Goal: Contribute content: Add original content to the website for others to see

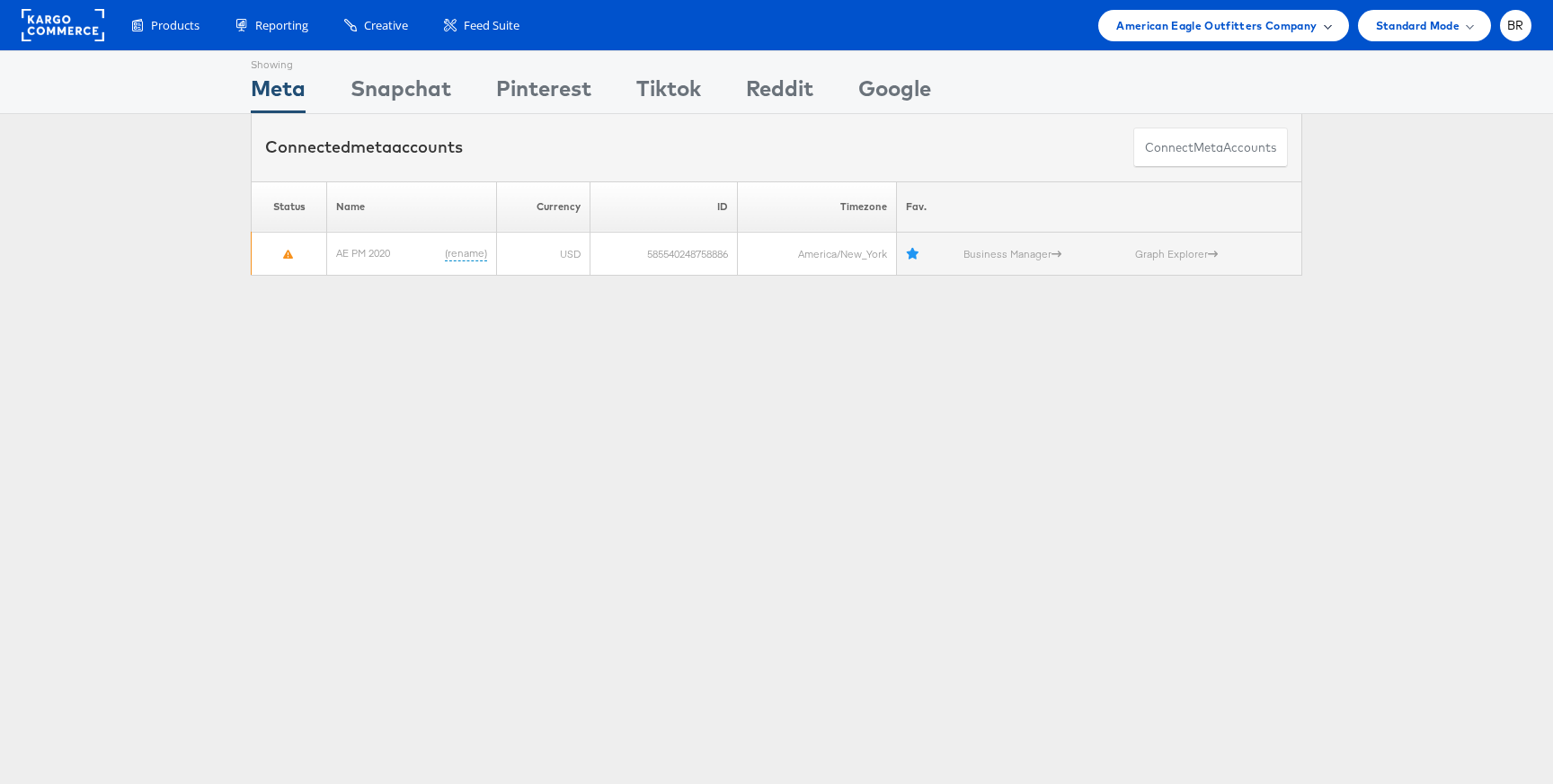
click at [1159, 19] on span "American Eagle Outfitters Company" at bounding box center [1216, 26] width 200 height 19
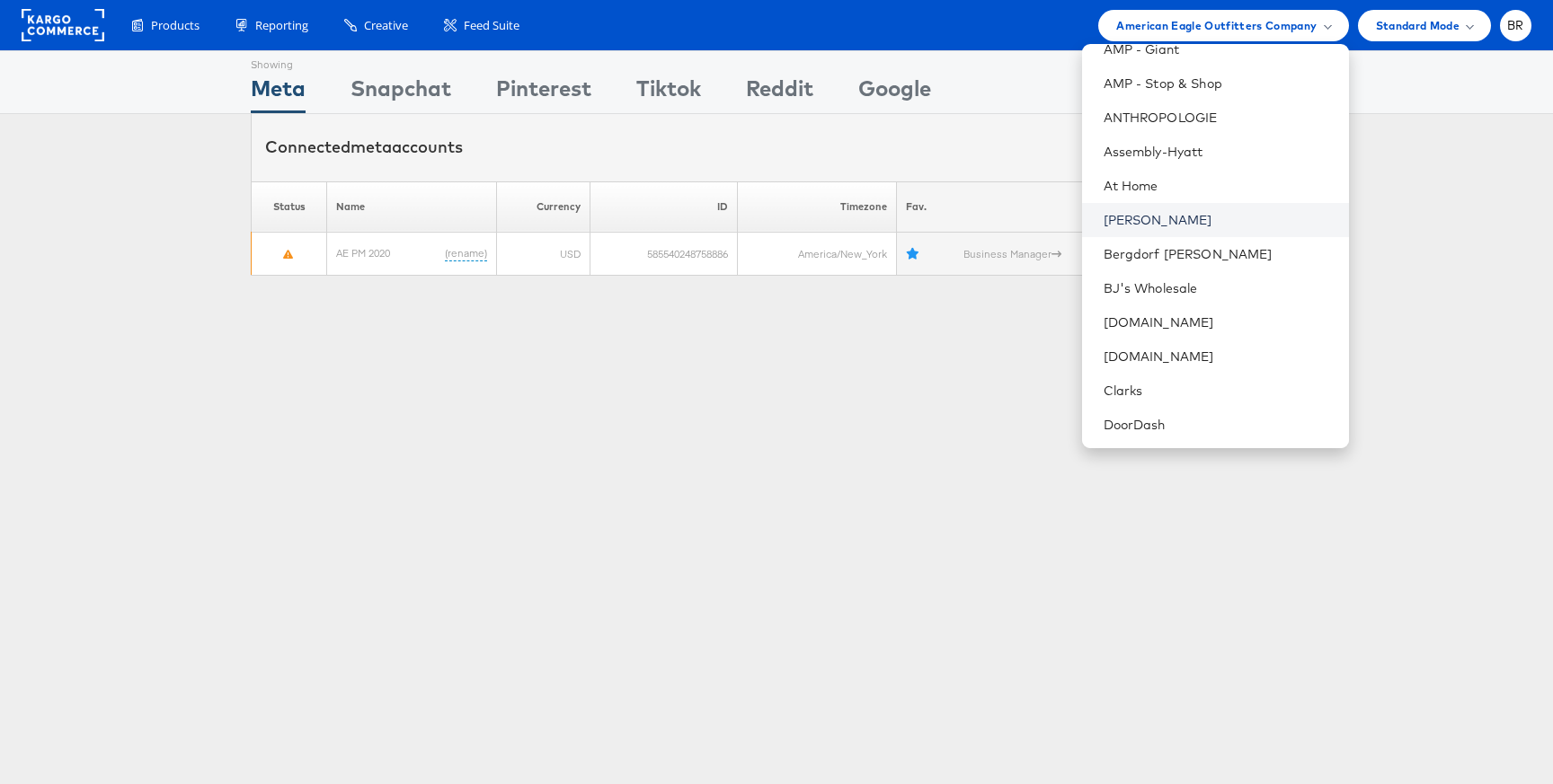
scroll to position [185, 0]
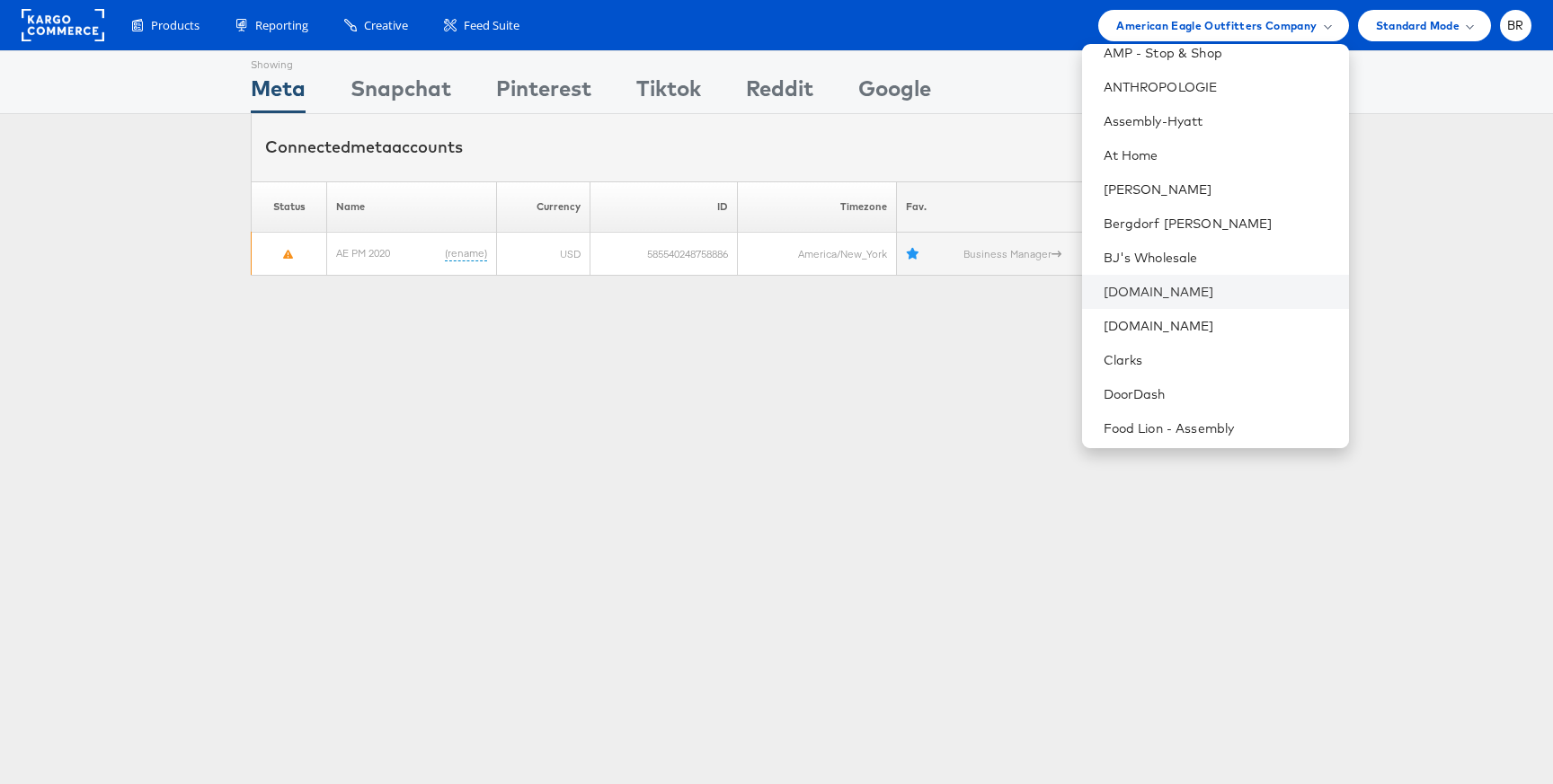
click at [1139, 305] on li "[DOMAIN_NAME]" at bounding box center [1215, 291] width 267 height 34
click at [1140, 303] on li "[DOMAIN_NAME]" at bounding box center [1215, 291] width 267 height 34
click at [1135, 296] on link "[DOMAIN_NAME]" at bounding box center [1218, 292] width 231 height 18
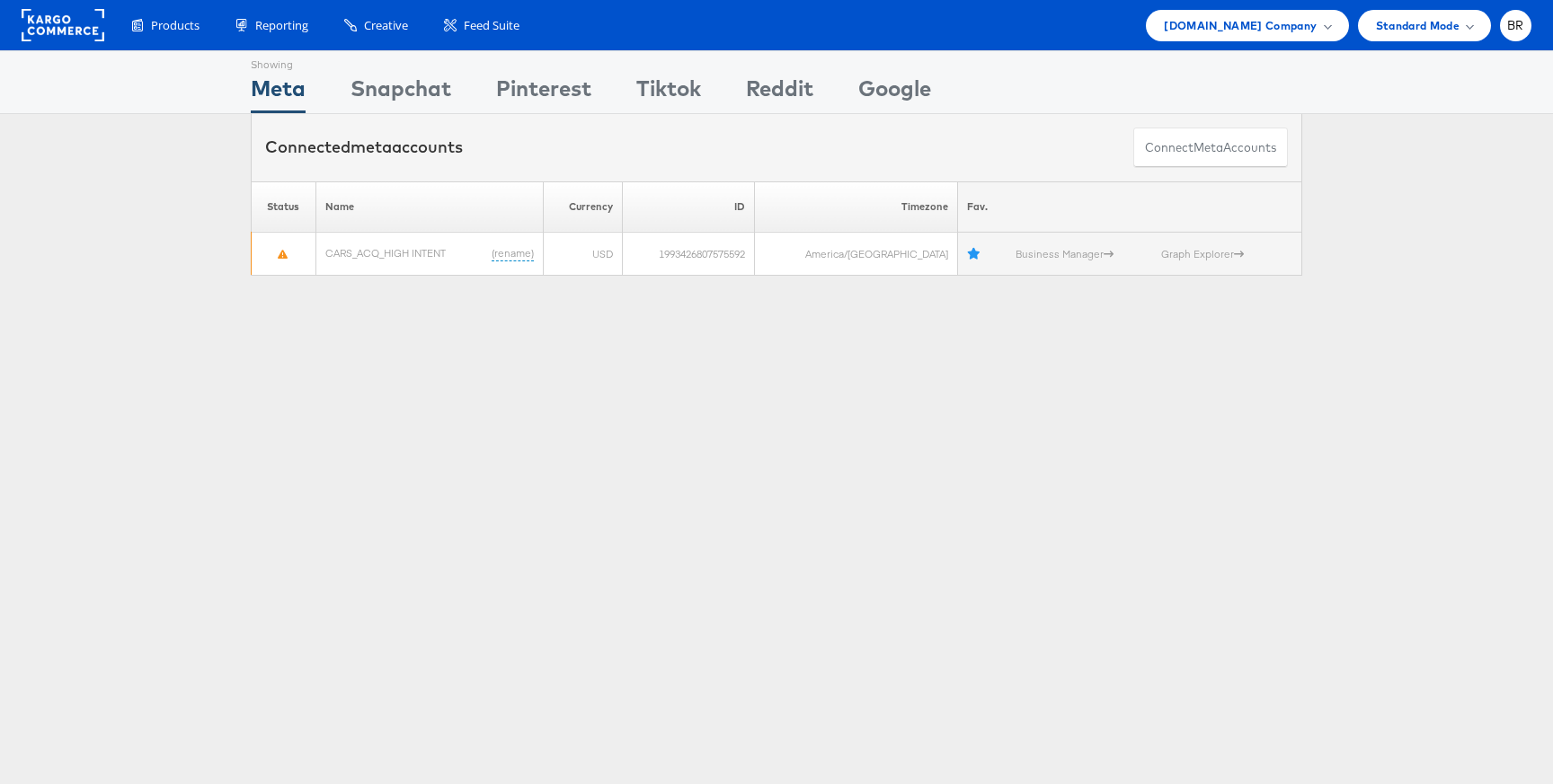
click at [380, 41] on div "Products Product Catalogs Enhance Your Product Catalog, Map Them to Publishers,…" at bounding box center [776, 25] width 1553 height 50
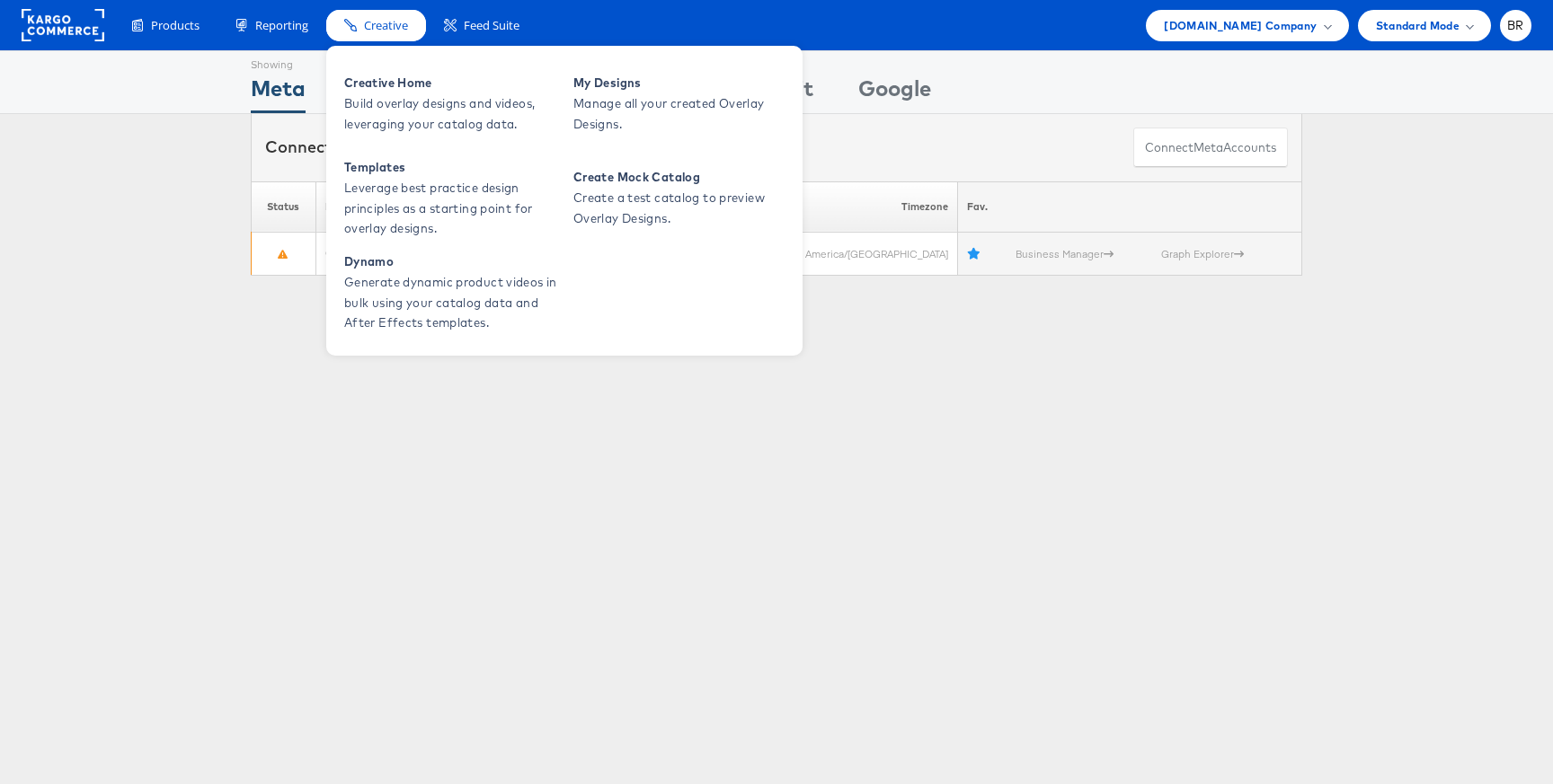
click at [379, 33] on span "Creative" at bounding box center [386, 26] width 44 height 17
click at [392, 98] on span "Build overlay designs and videos, leveraging your catalog data." at bounding box center [452, 114] width 216 height 41
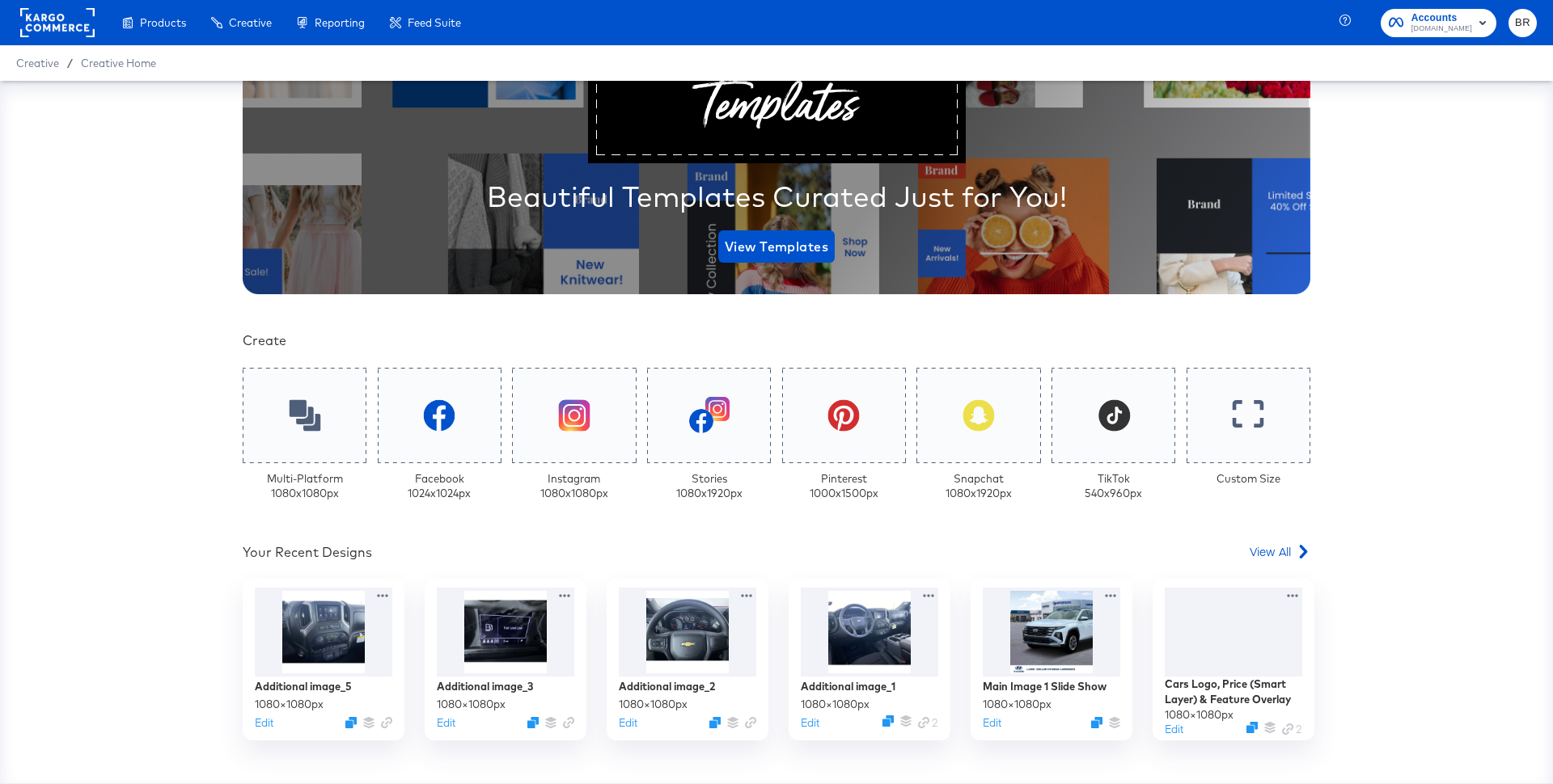
scroll to position [309, 0]
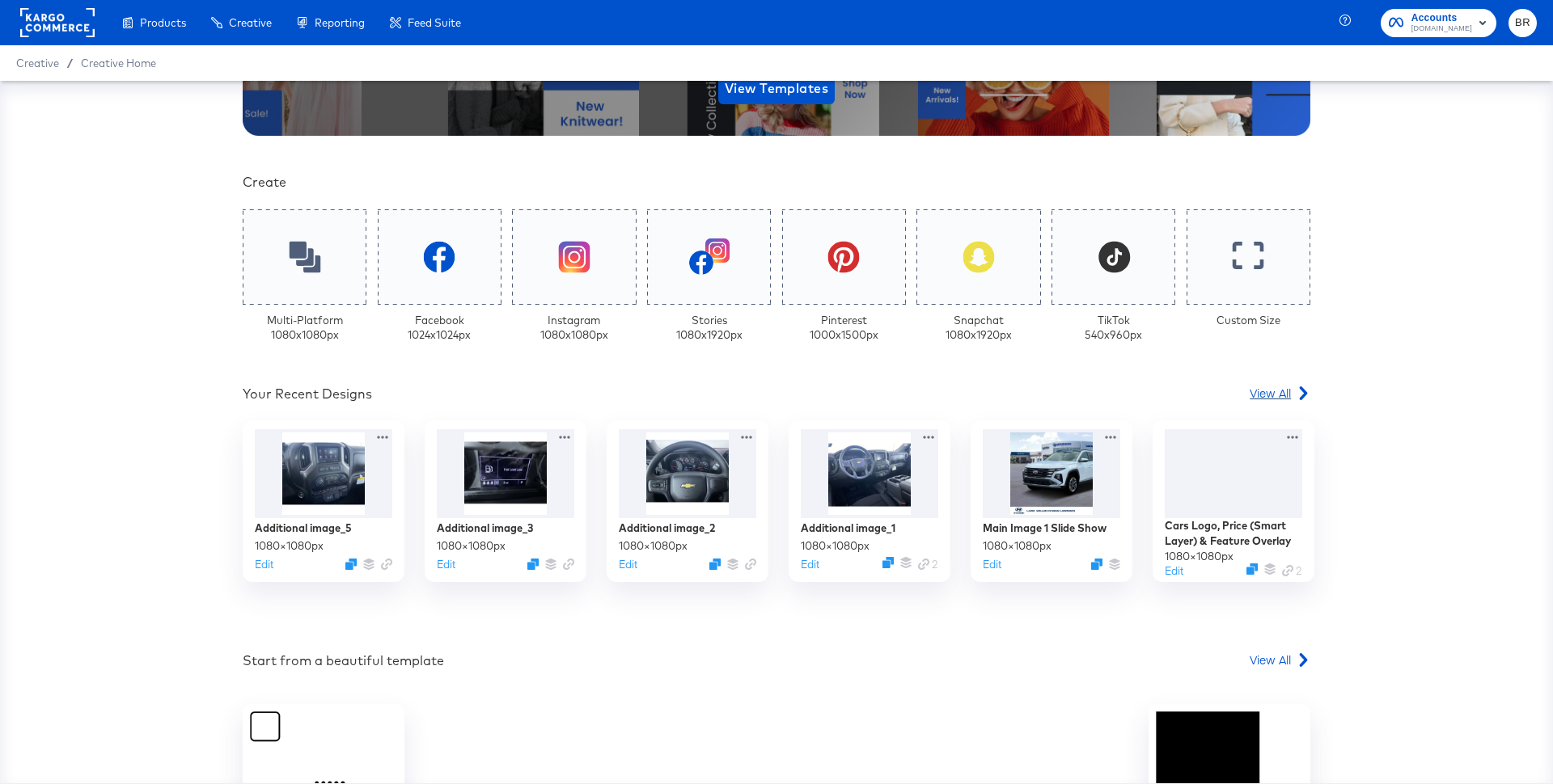
click at [1284, 388] on span "View All" at bounding box center [1270, 393] width 41 height 17
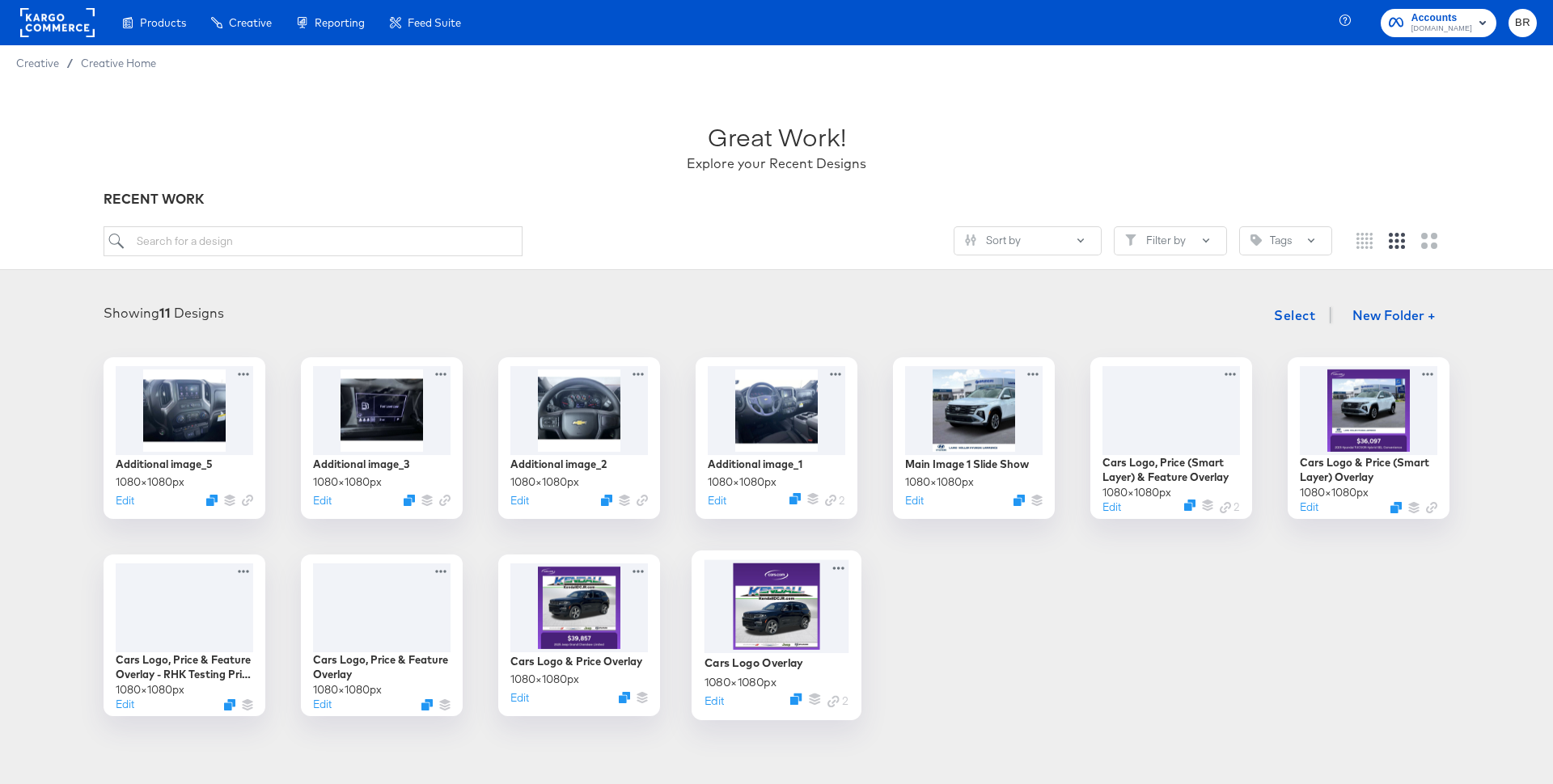
click at [758, 630] on div at bounding box center [776, 606] width 145 height 93
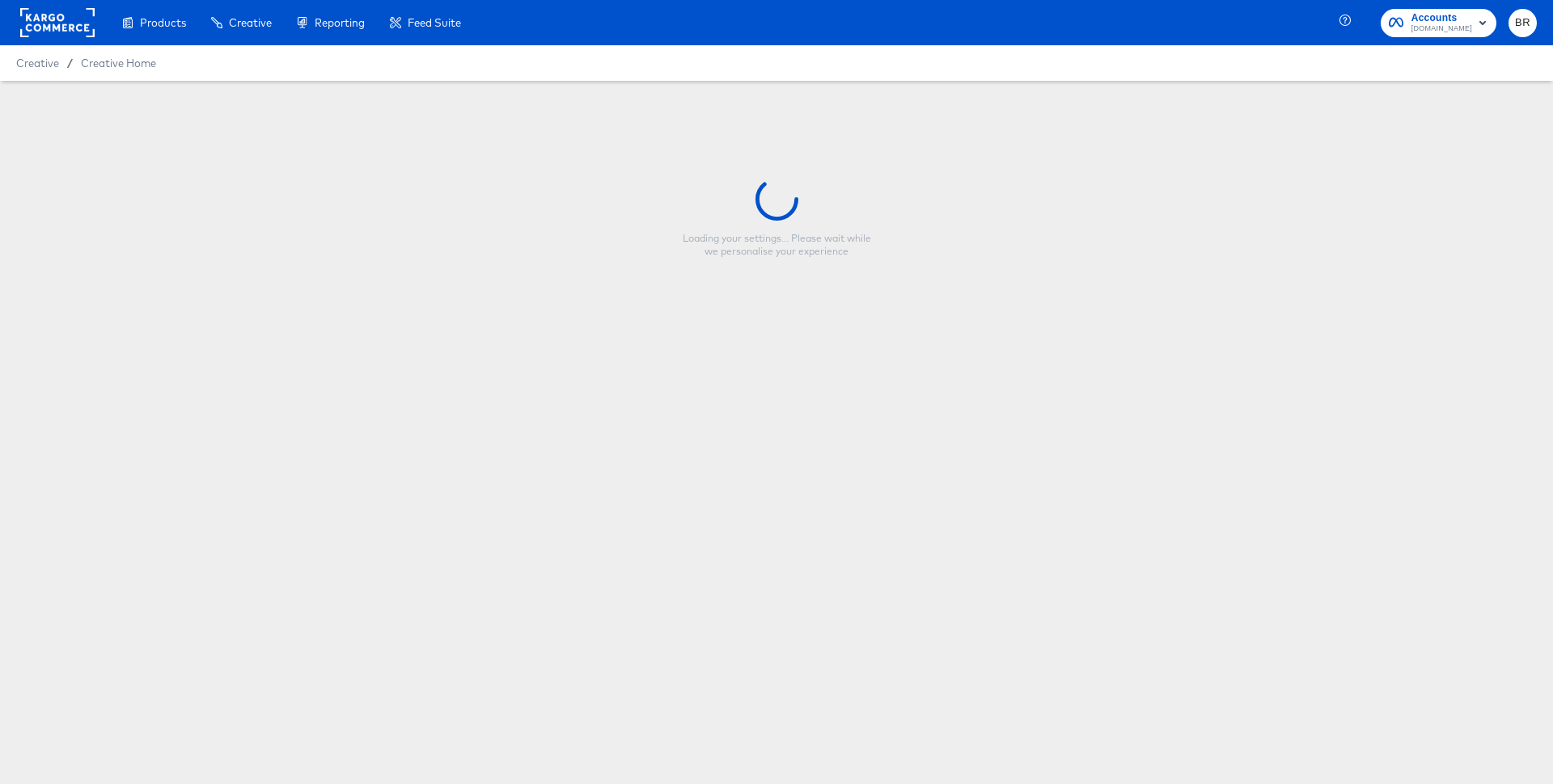
type input "Cars Logo Overlay"
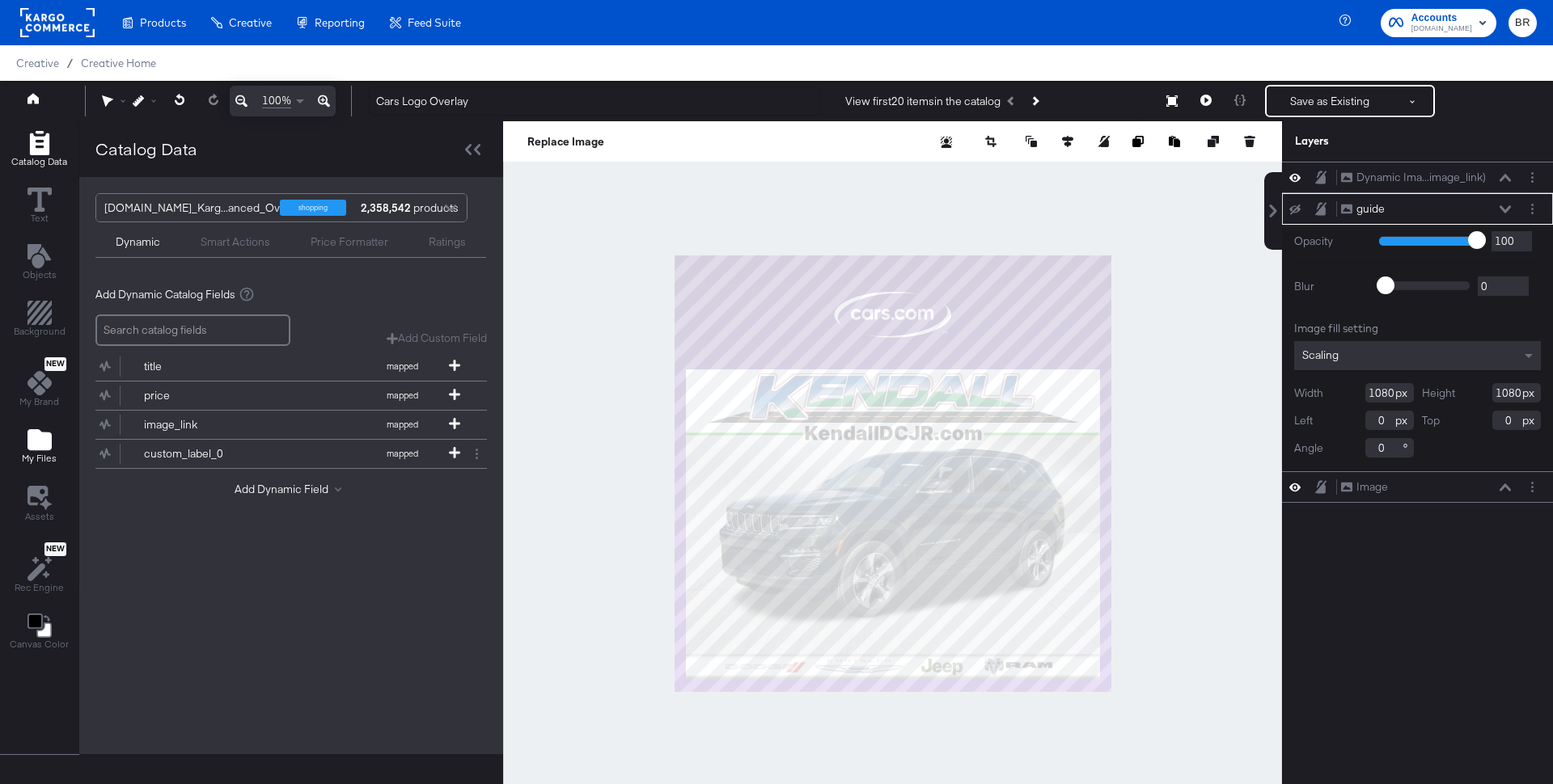
click at [36, 435] on icon "Add Files" at bounding box center [39, 440] width 24 height 21
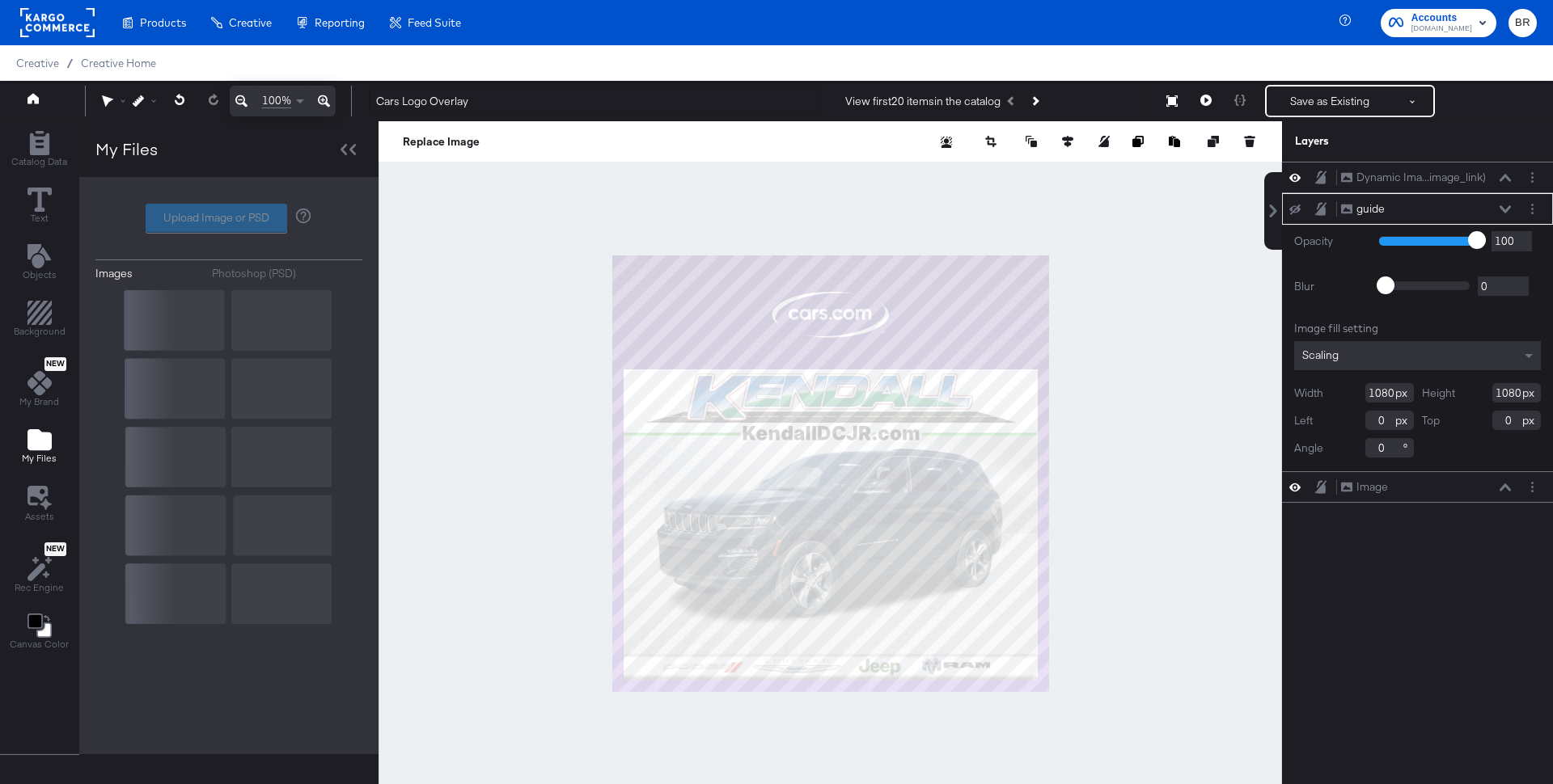
click at [186, 220] on div "Upload Image or PSD" at bounding box center [228, 218] width 267 height 29
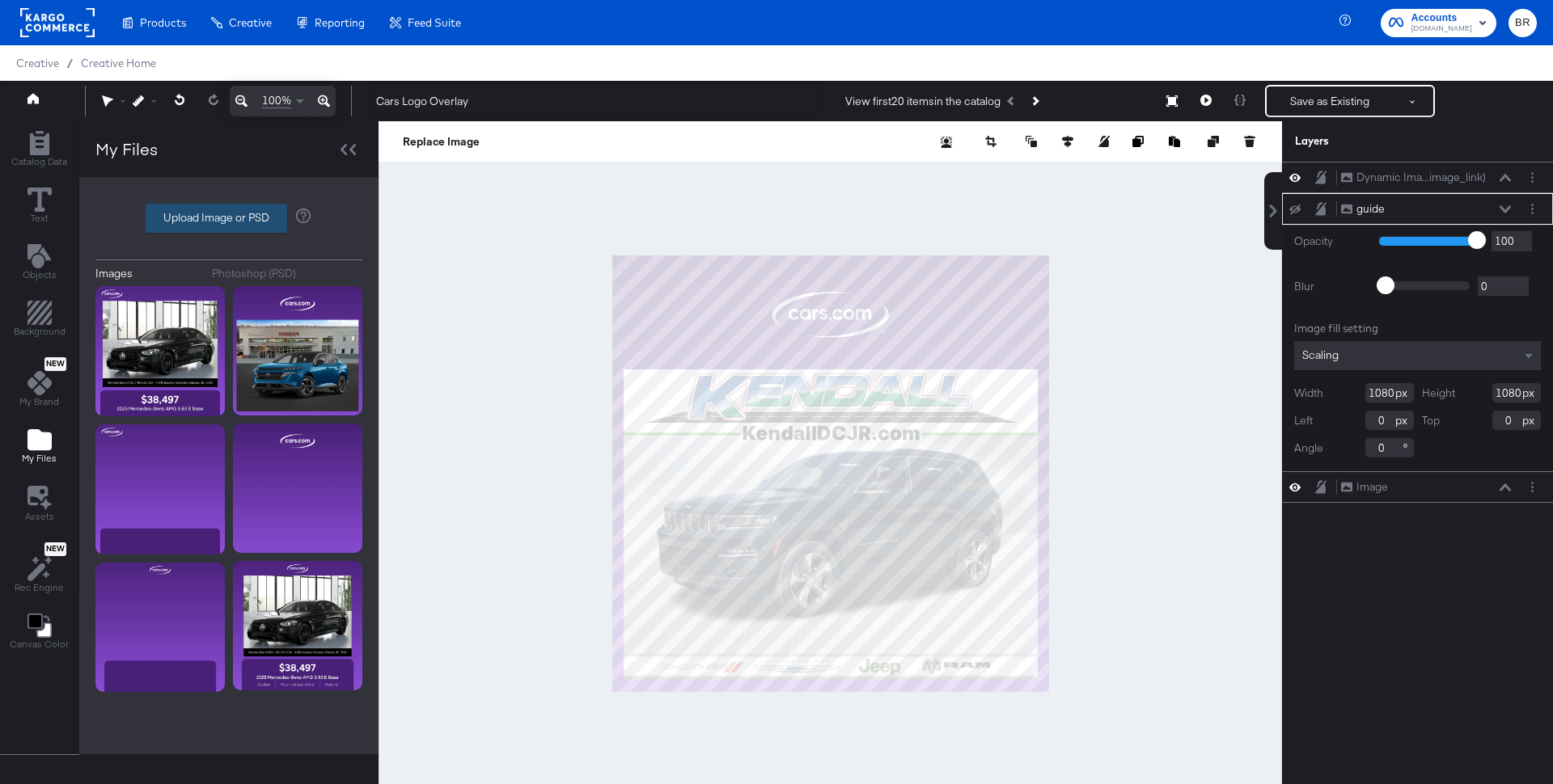
click at [203, 211] on label "Upload Image or PSD" at bounding box center [216, 218] width 140 height 27
click at [229, 218] on input "Upload Image or PSD" at bounding box center [229, 218] width 0 height 0
type input "C:\fakepath\logoV2 CARS.png"
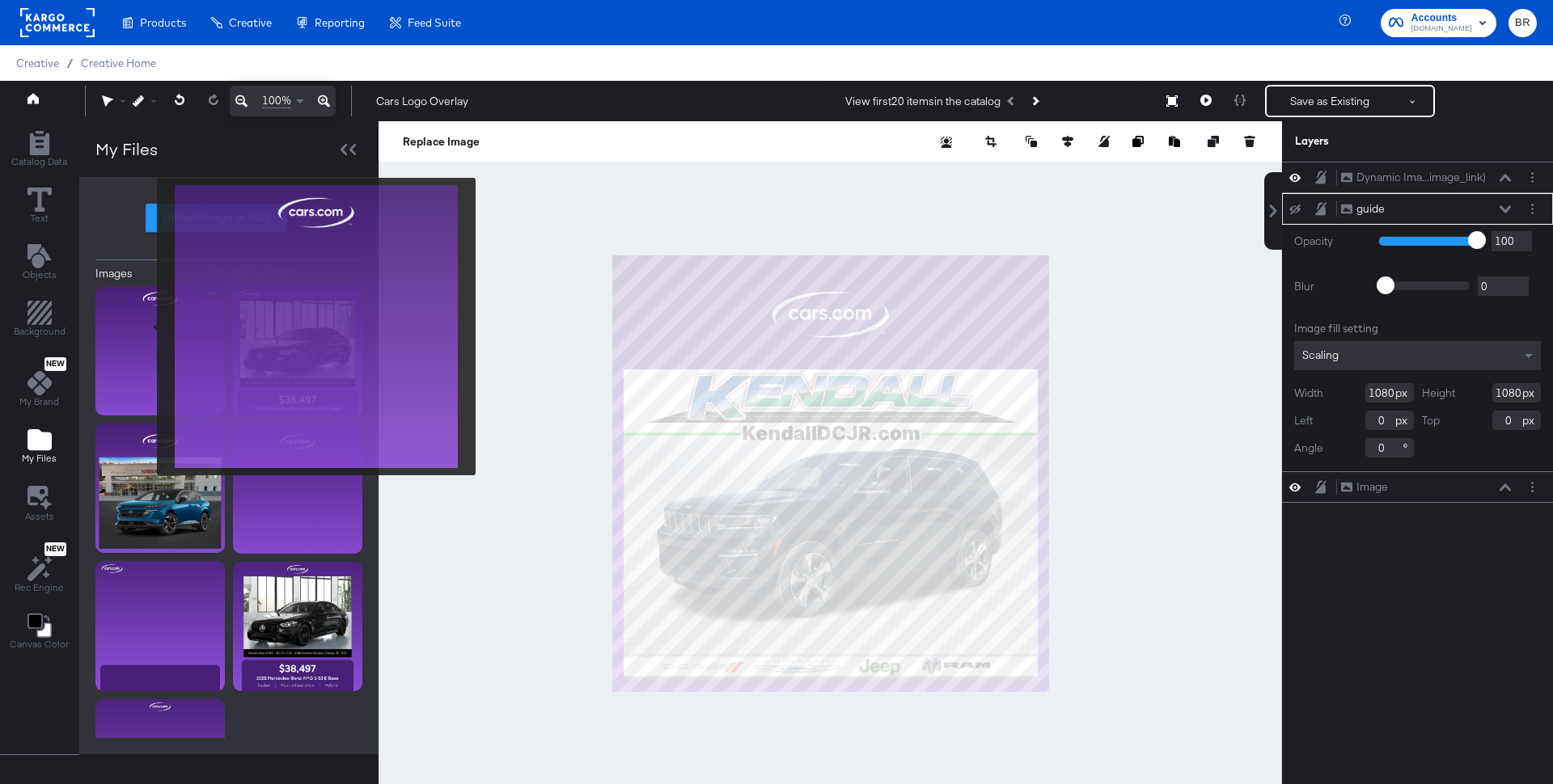
click at [146, 325] on img at bounding box center [160, 350] width 130 height 130
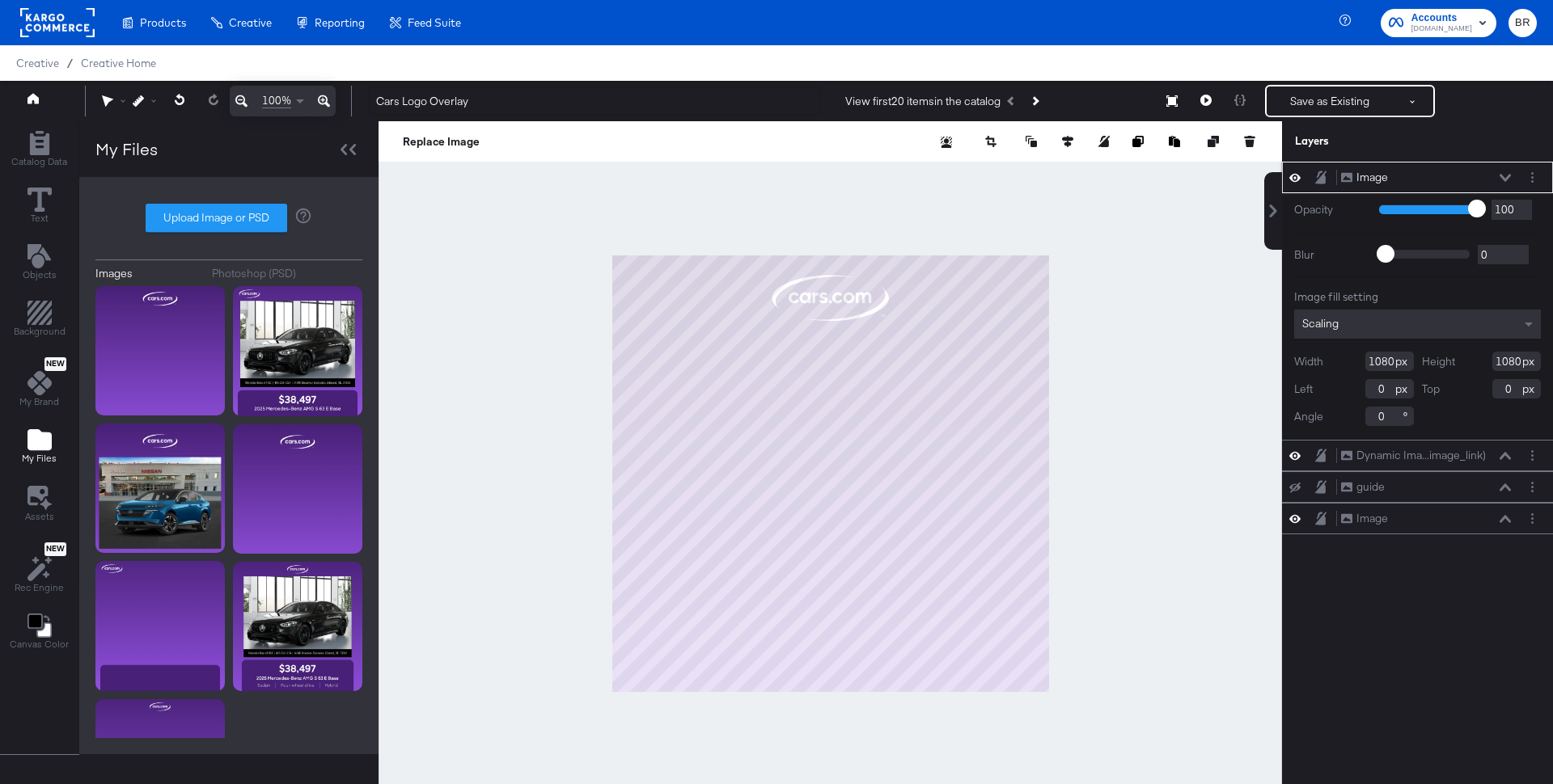
click at [1510, 171] on div "Image Image" at bounding box center [1425, 177] width 171 height 17
click at [1501, 171] on div "Image Image" at bounding box center [1425, 177] width 171 height 17
click at [1508, 175] on icon at bounding box center [1505, 177] width 12 height 7
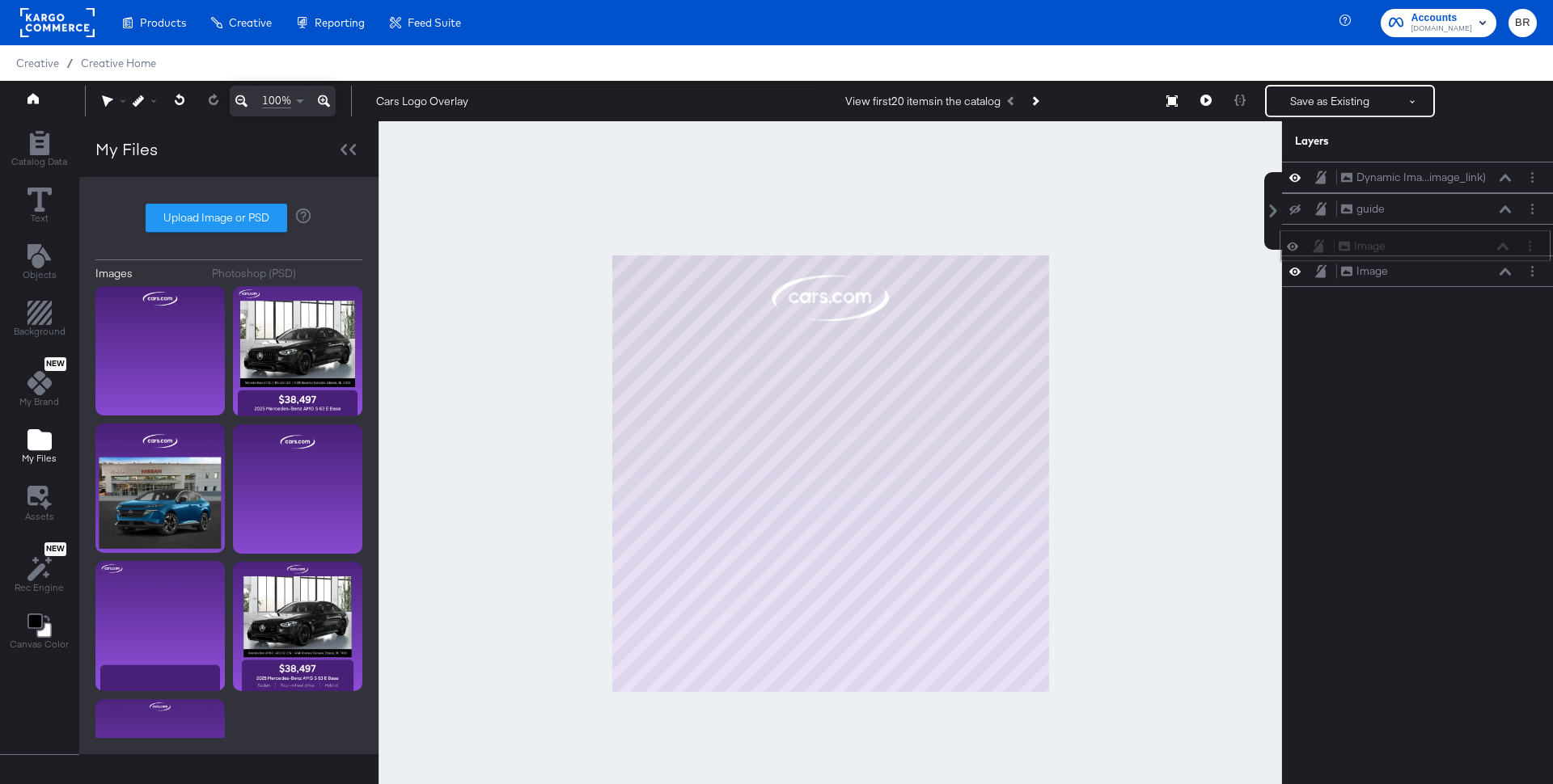
drag, startPoint x: 1454, startPoint y: 174, endPoint x: 1451, endPoint y: 246, distance: 72.1
click at [1451, 247] on div "Image Image" at bounding box center [1422, 246] width 171 height 17
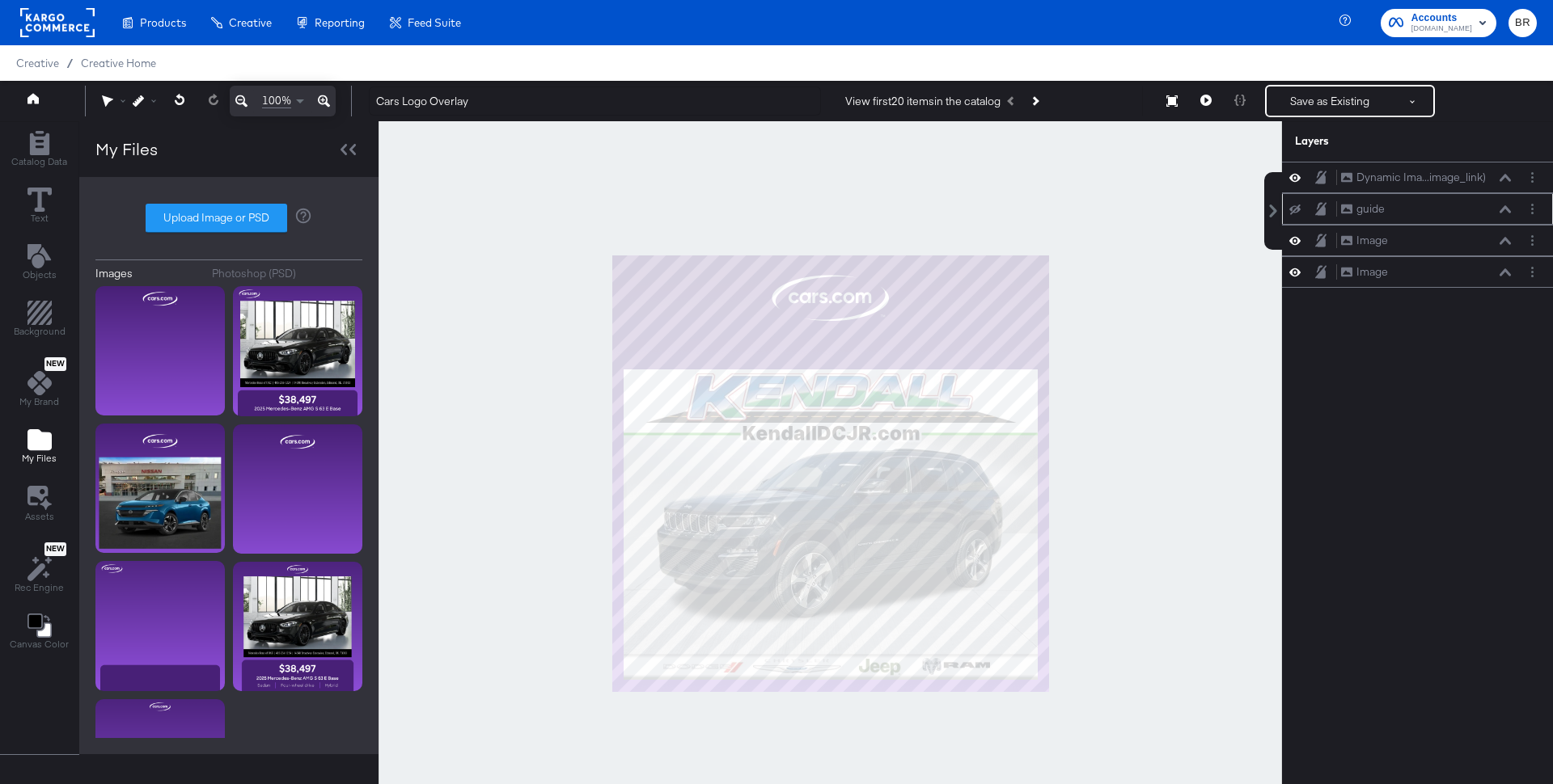
click at [1292, 207] on icon at bounding box center [1295, 210] width 12 height 11
click at [1292, 207] on icon at bounding box center [1295, 209] width 12 height 14
click at [1292, 205] on icon at bounding box center [1295, 210] width 12 height 11
click at [1292, 203] on icon at bounding box center [1295, 209] width 12 height 14
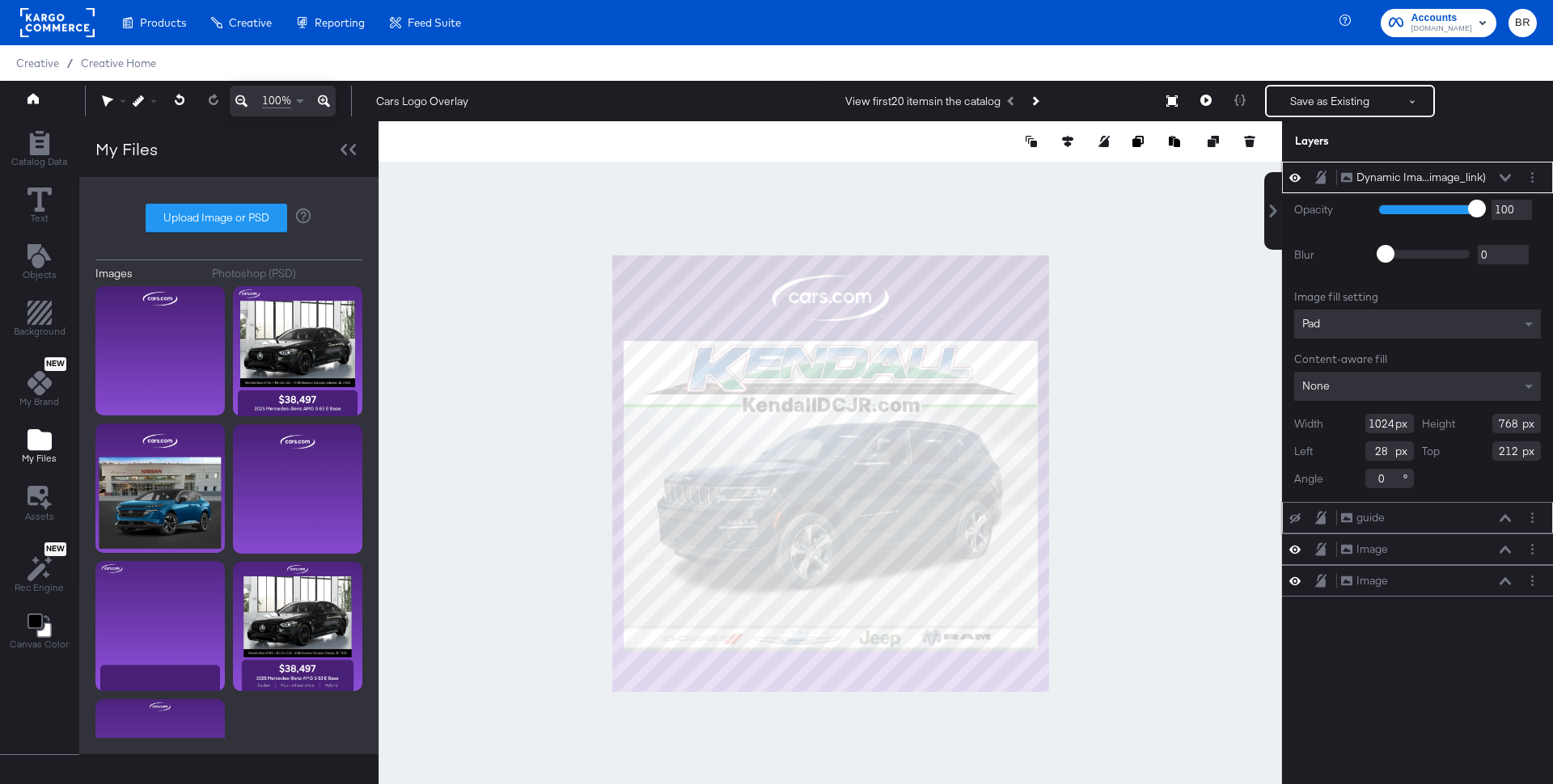
click at [1509, 454] on input "212" at bounding box center [1516, 450] width 49 height 19
type input "203"
click at [1155, 490] on div at bounding box center [830, 473] width 903 height 704
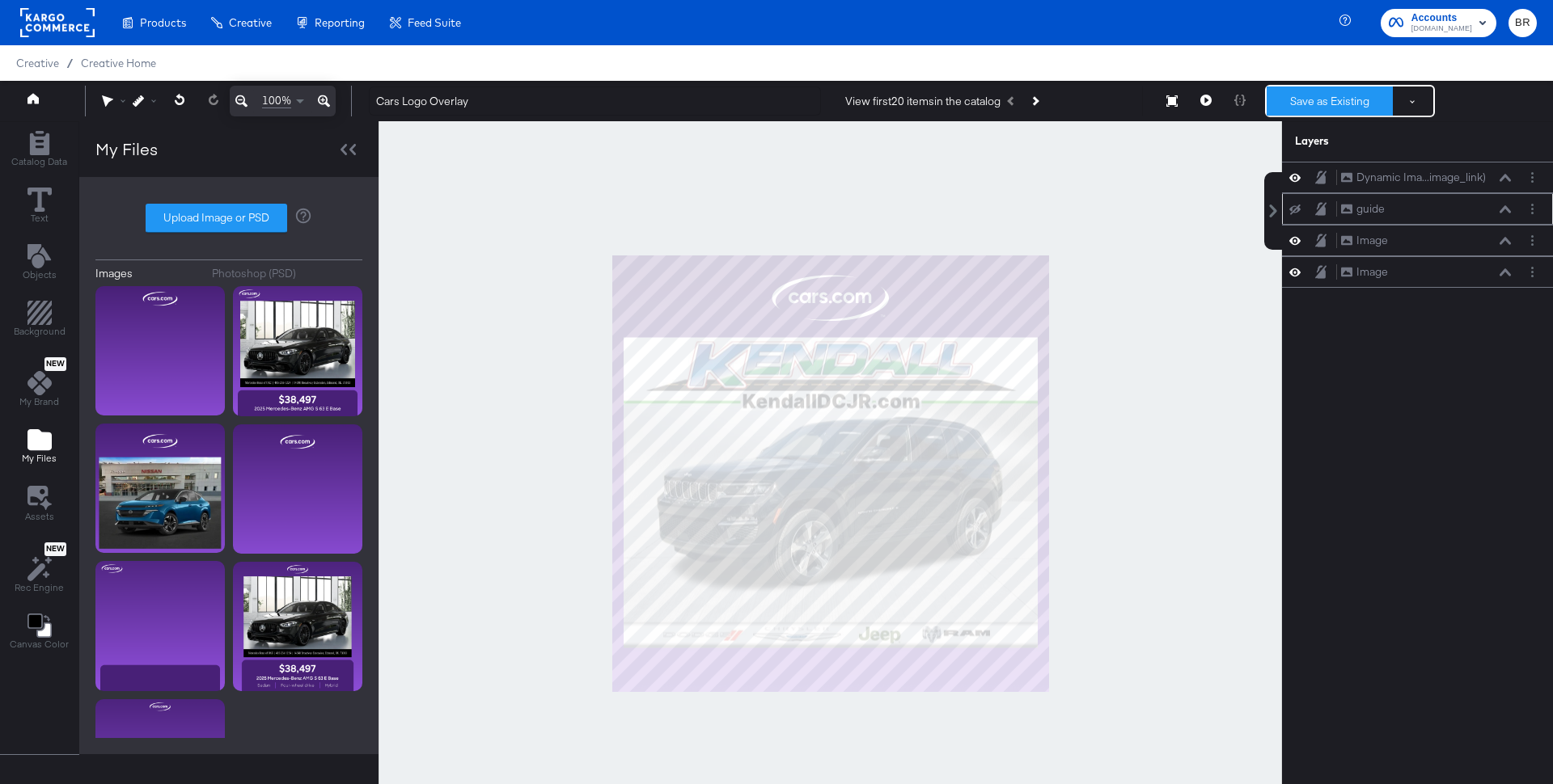
click at [1297, 96] on button "Save as Existing" at bounding box center [1329, 101] width 126 height 29
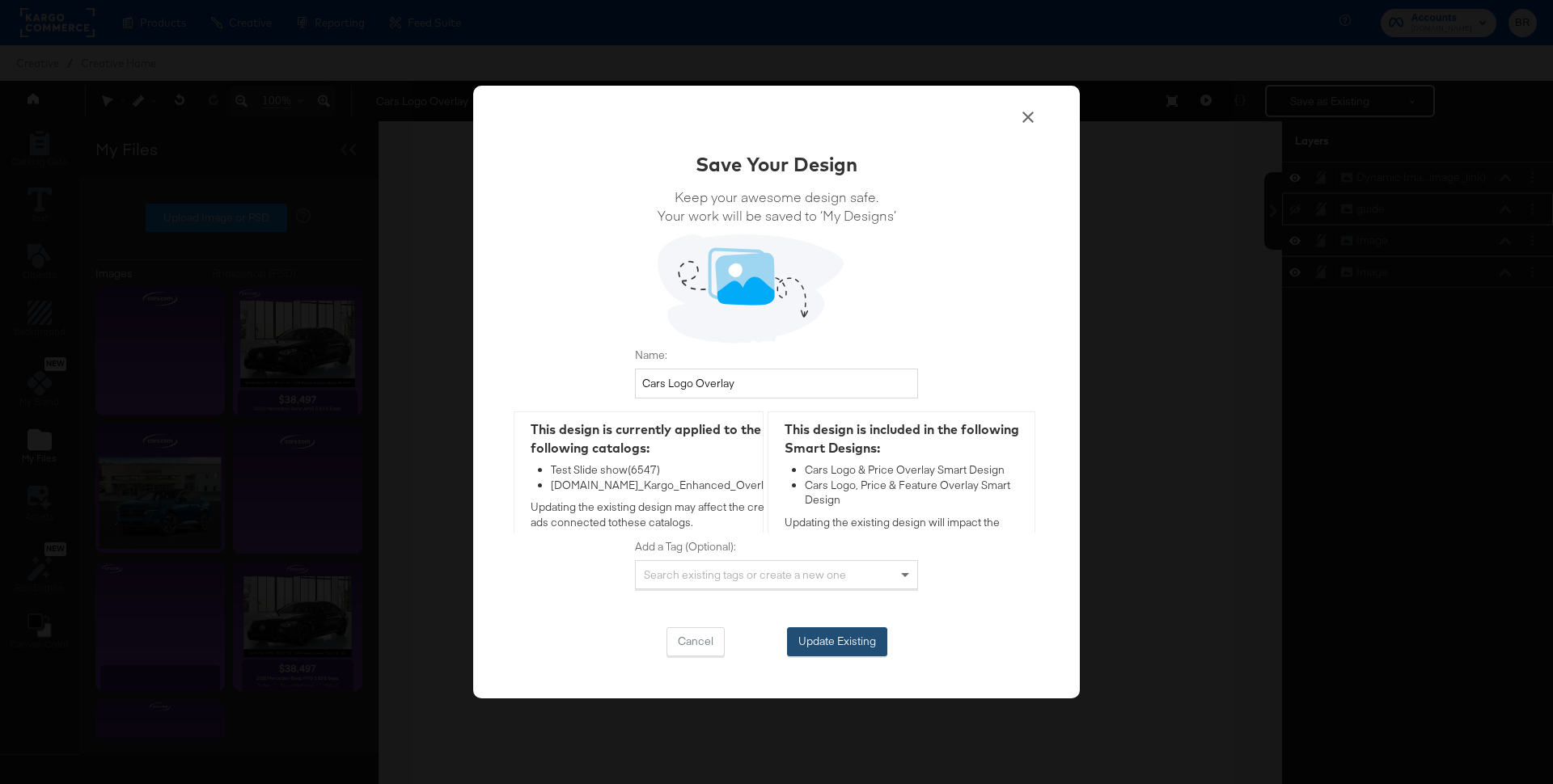
click at [822, 653] on button "Update Existing" at bounding box center [836, 641] width 100 height 29
